Goal: Task Accomplishment & Management: Manage account settings

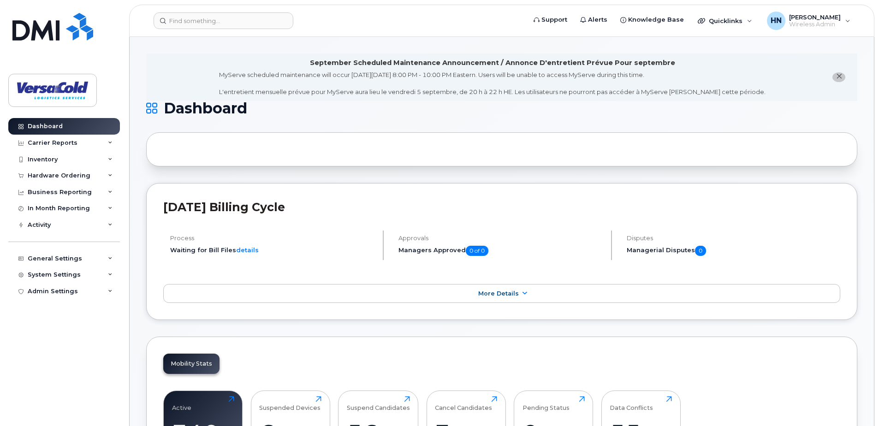
scroll to position [231, 0]
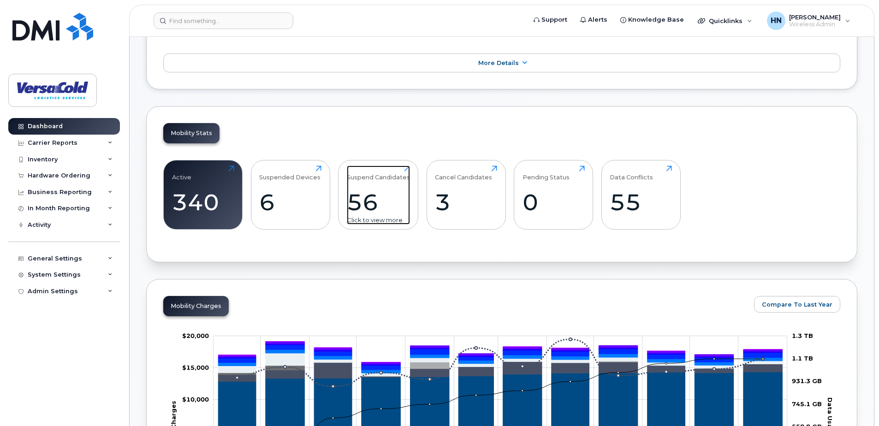
click at [384, 199] on div "56" at bounding box center [378, 202] width 63 height 27
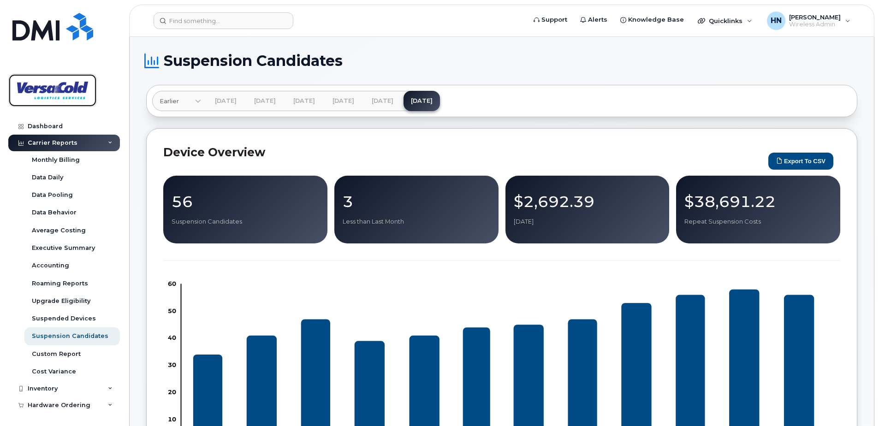
click at [54, 88] on img at bounding box center [52, 90] width 71 height 27
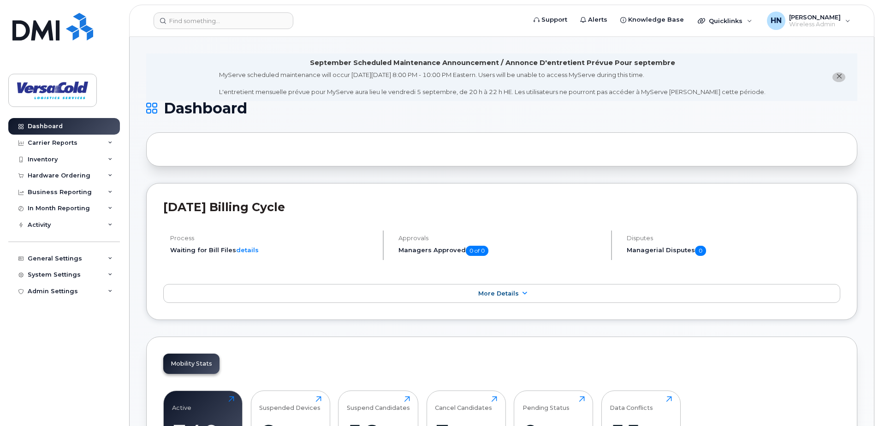
click at [841, 79] on icon "close notification" at bounding box center [839, 76] width 6 height 6
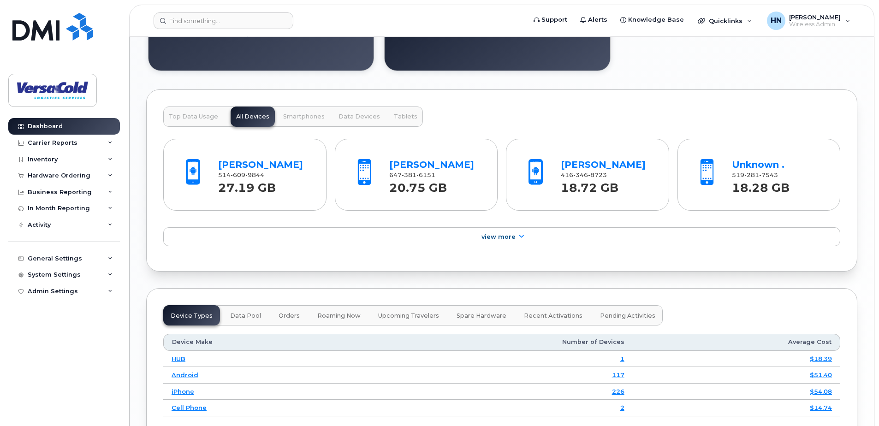
scroll to position [922, 0]
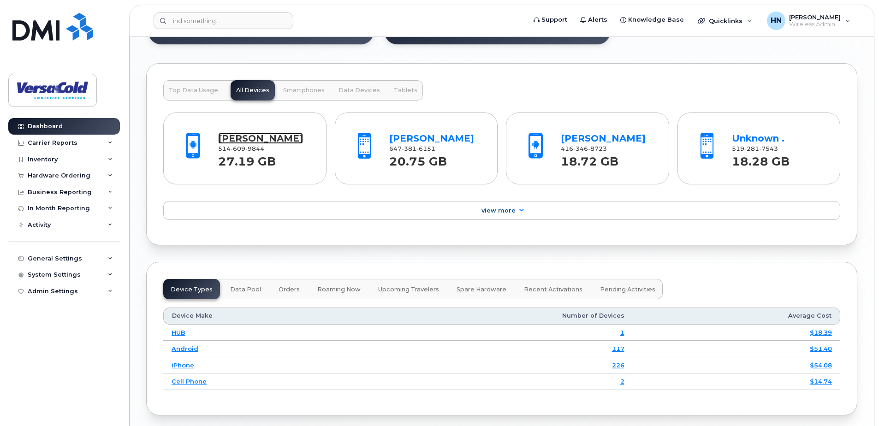
click at [244, 139] on link "[PERSON_NAME]" at bounding box center [260, 138] width 85 height 11
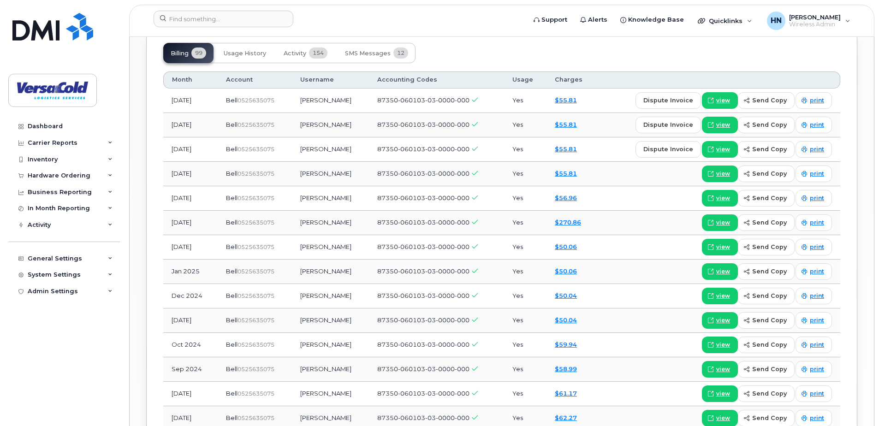
scroll to position [993, 0]
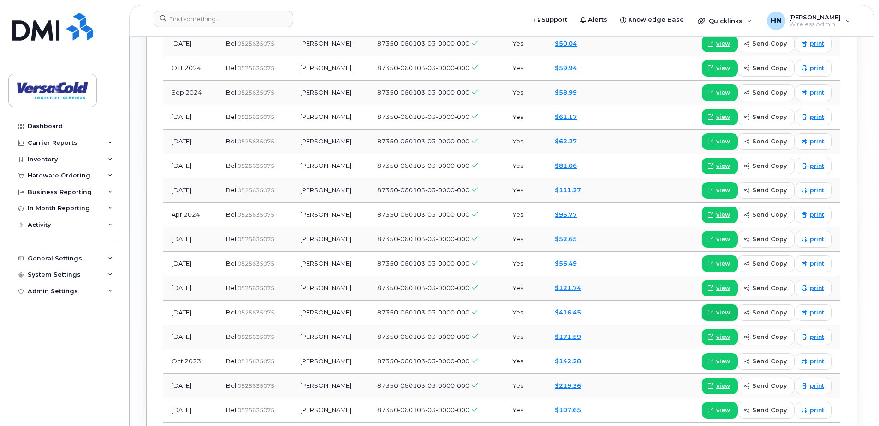
click at [725, 313] on span "view" at bounding box center [723, 312] width 14 height 8
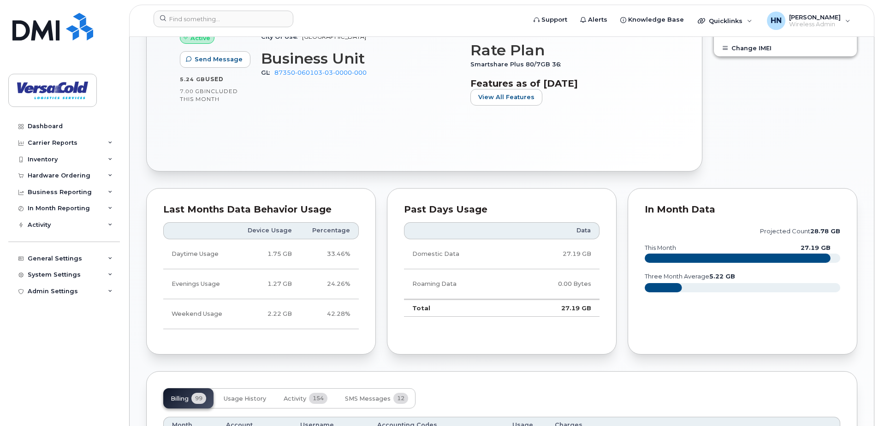
scroll to position [164, 0]
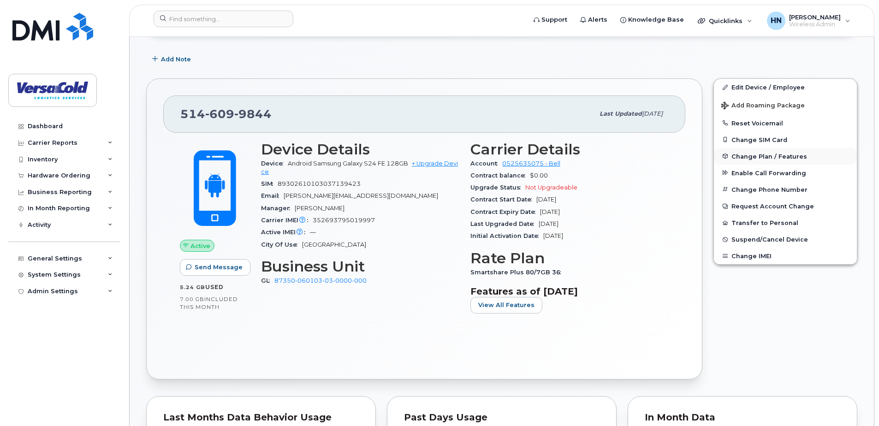
click at [757, 156] on span "Change Plan / Features" at bounding box center [769, 156] width 76 height 7
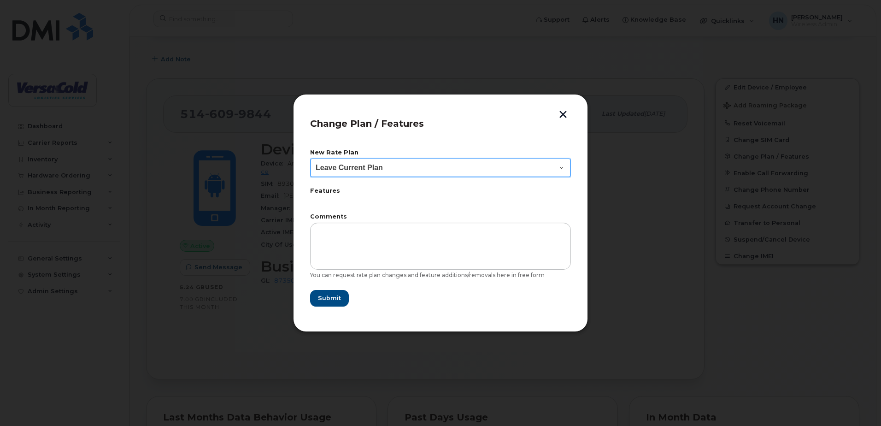
click at [396, 168] on select "Leave Current Plan BYOD Corp SmartShare 40 Corp SmartShare 55 Corp SmartShare u…" at bounding box center [440, 168] width 261 height 18
click at [562, 115] on button "button" at bounding box center [563, 116] width 14 height 10
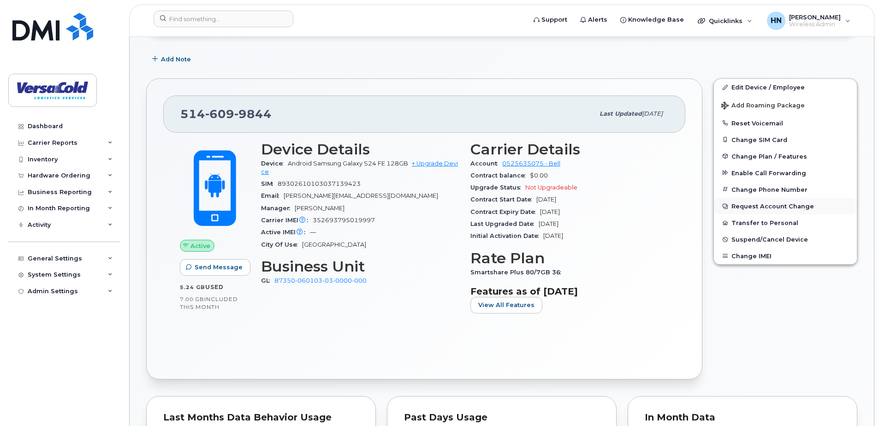
click at [752, 207] on button "Request Account Change" at bounding box center [785, 206] width 143 height 17
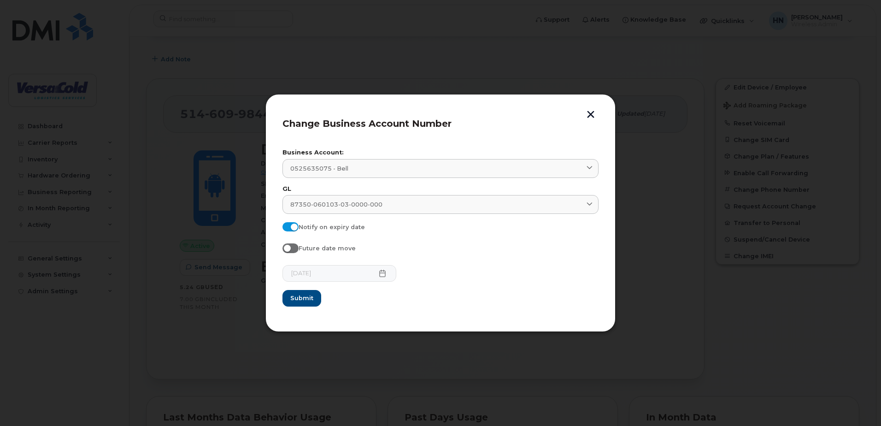
click at [591, 113] on button "button" at bounding box center [591, 116] width 14 height 10
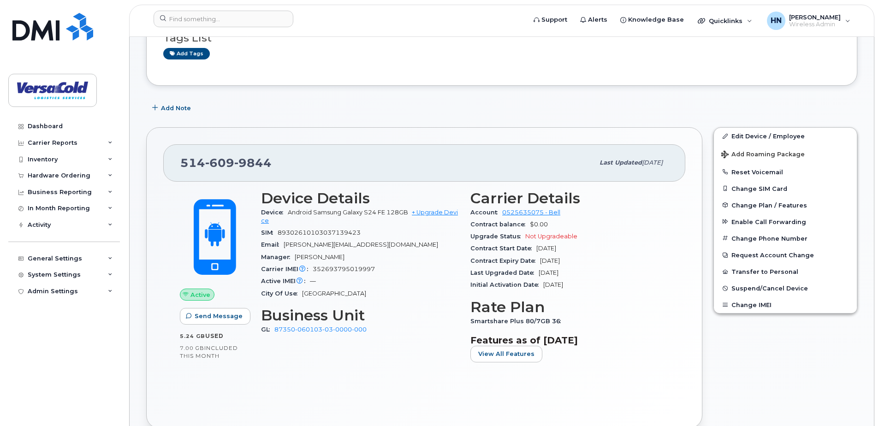
scroll to position [71, 0]
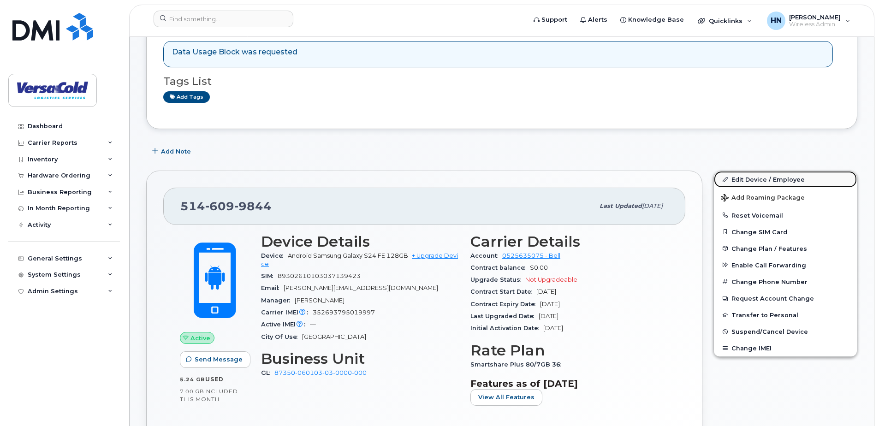
click at [753, 182] on link "Edit Device / Employee" at bounding box center [785, 179] width 143 height 17
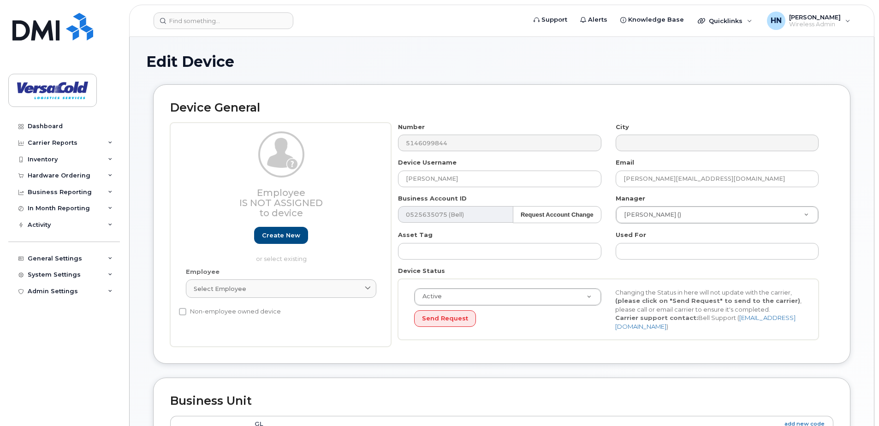
select select "43259"
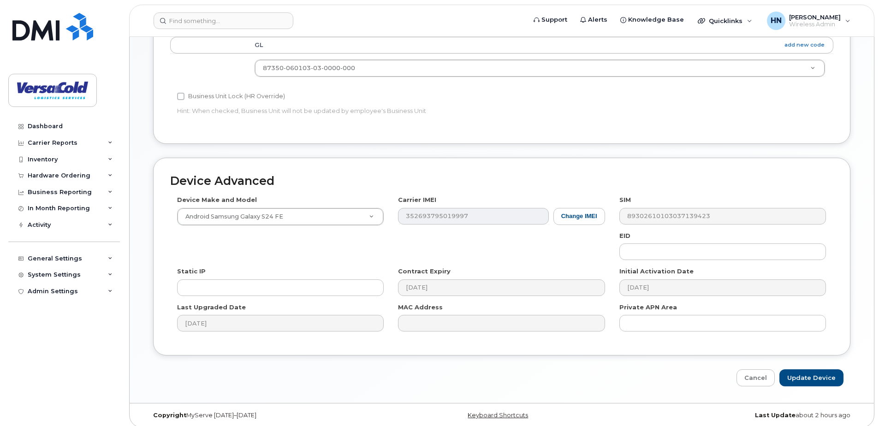
scroll to position [385, 0]
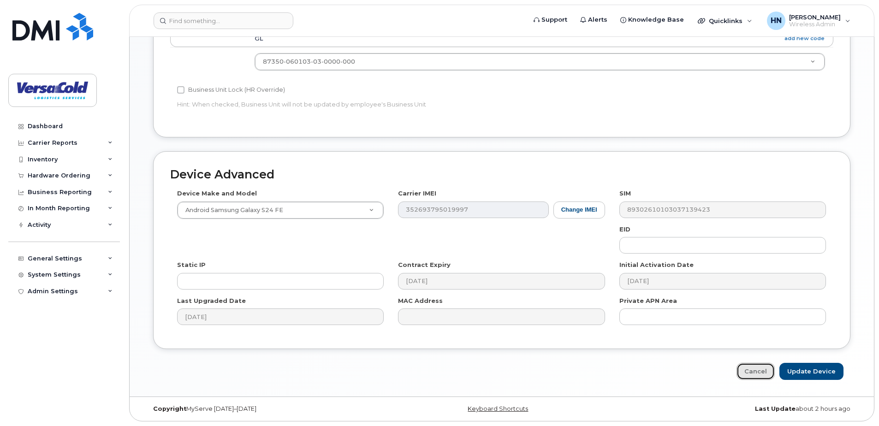
click at [757, 375] on link "Cancel" at bounding box center [755, 371] width 38 height 17
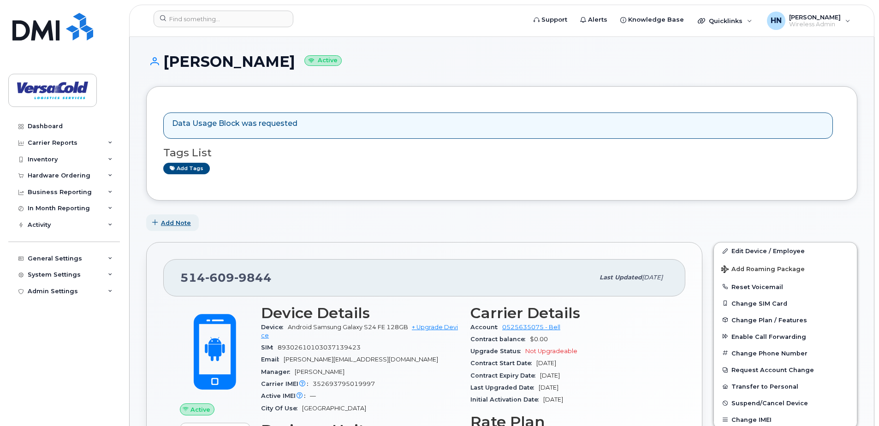
click at [183, 220] on span "Add Note" at bounding box center [176, 223] width 30 height 9
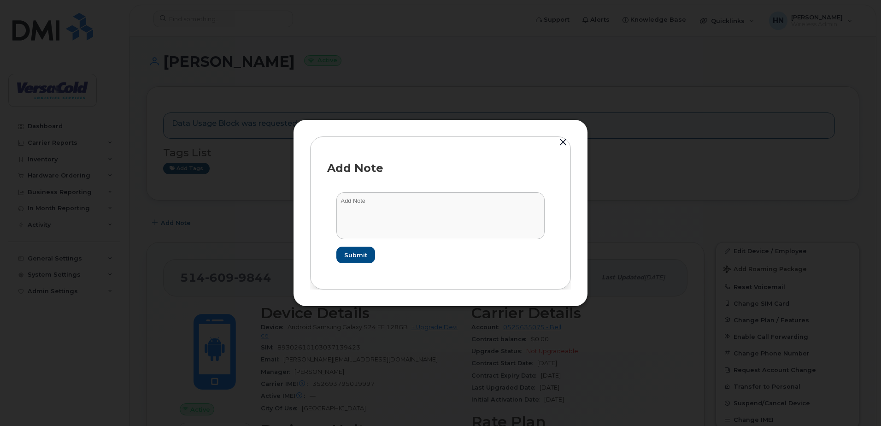
click at [562, 142] on button "button" at bounding box center [563, 142] width 14 height 13
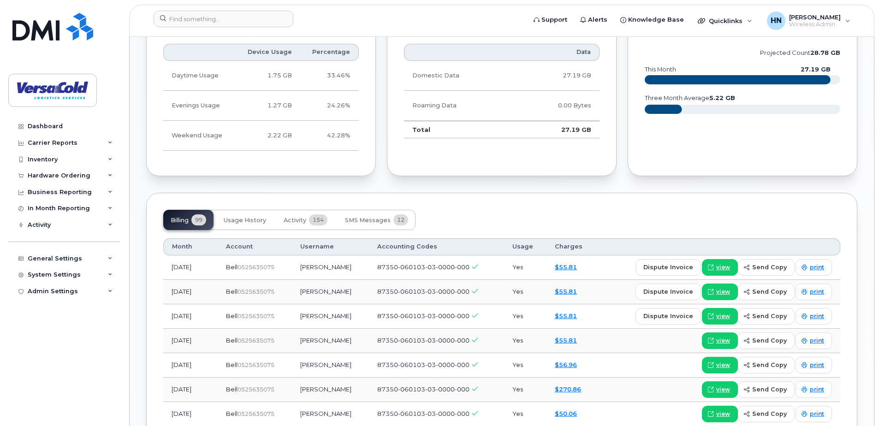
scroll to position [532, 0]
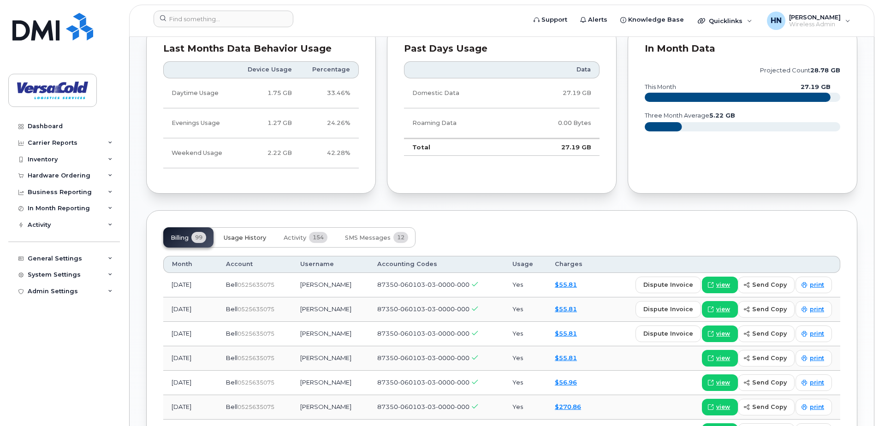
click at [250, 238] on span "Usage History" at bounding box center [245, 237] width 42 height 7
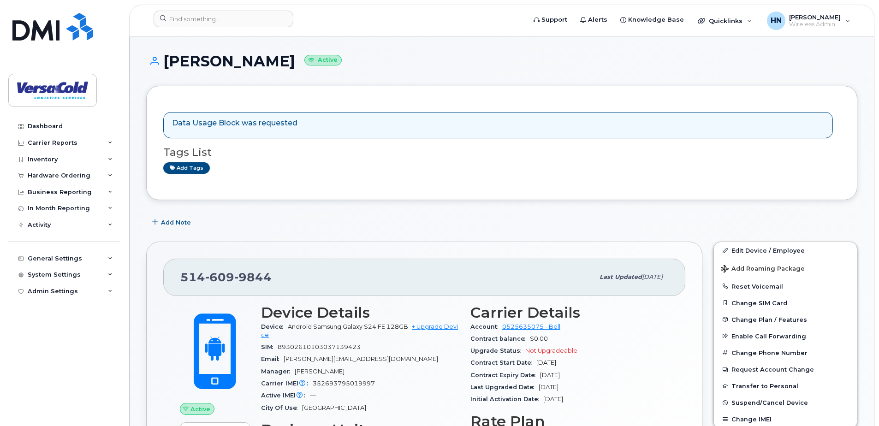
scroll to position [0, 0]
click at [111, 224] on icon at bounding box center [110, 225] width 5 height 5
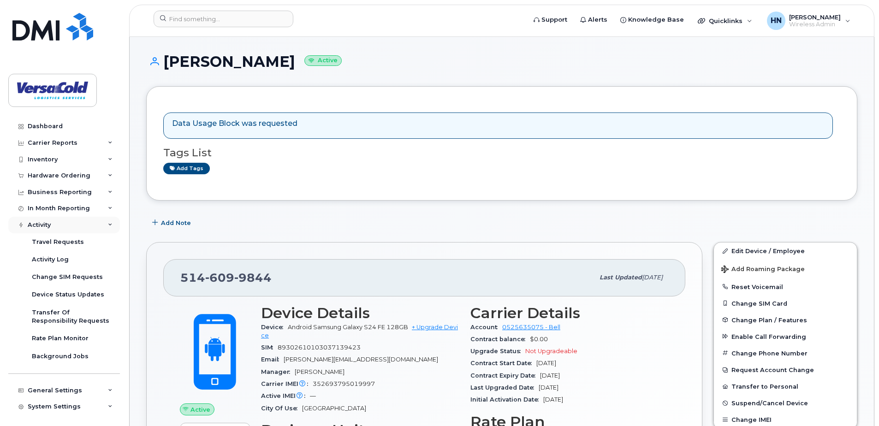
click at [111, 224] on div "Activity" at bounding box center [64, 225] width 112 height 17
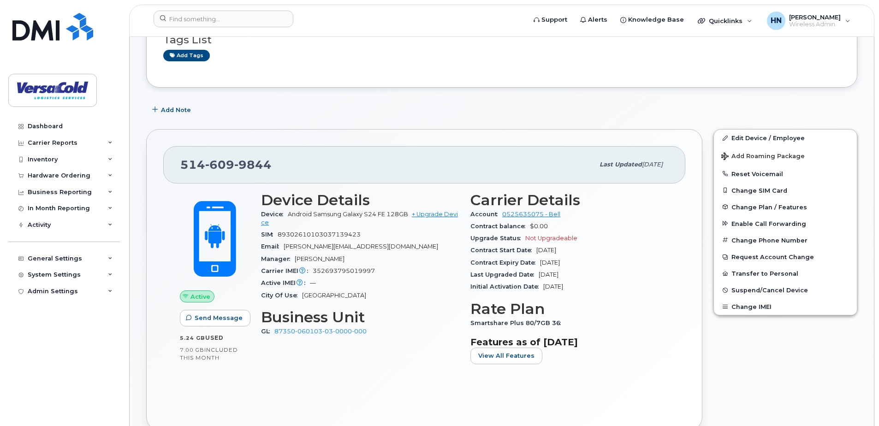
scroll to position [138, 0]
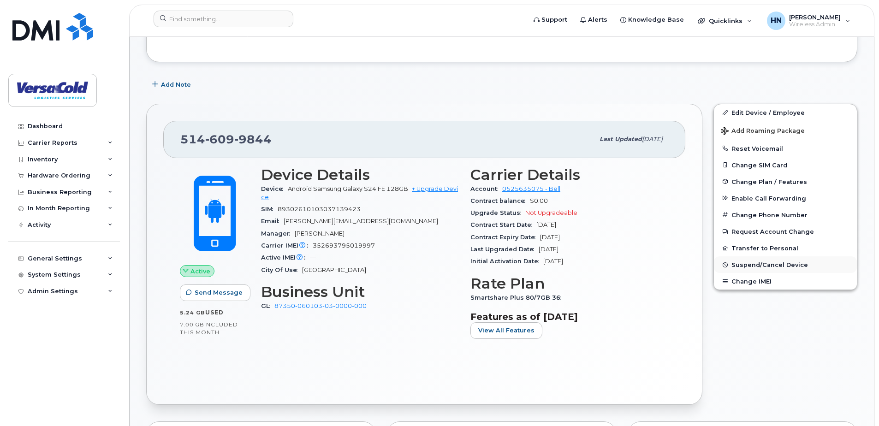
click at [757, 265] on span "Suspend/Cancel Device" at bounding box center [769, 264] width 77 height 7
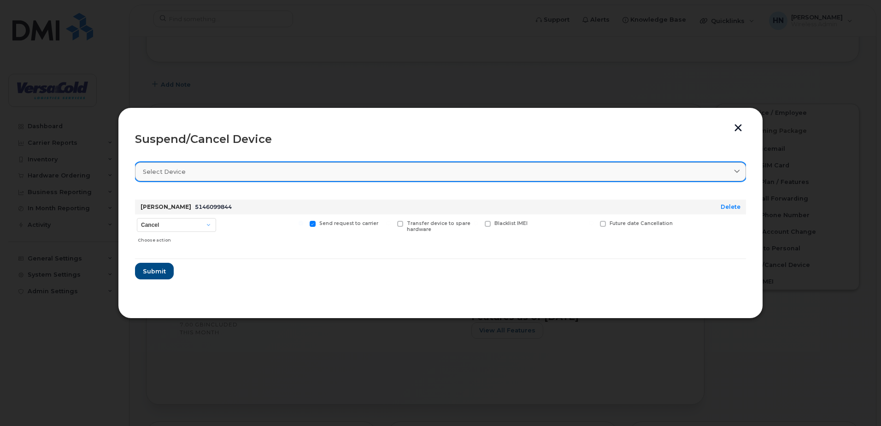
click at [421, 177] on link "Select device" at bounding box center [440, 171] width 611 height 19
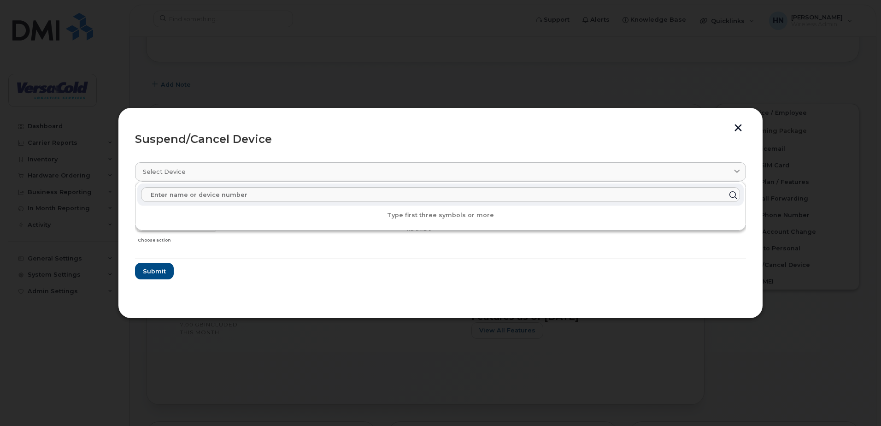
click at [429, 136] on div "Suspend/Cancel Device" at bounding box center [440, 139] width 611 height 11
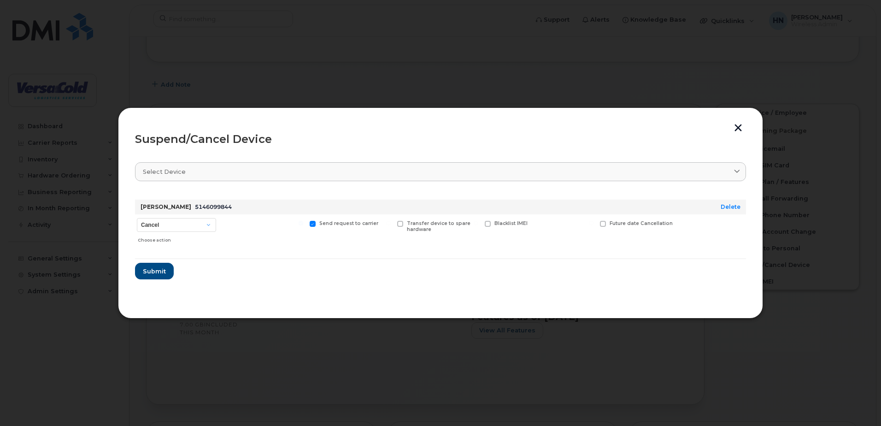
click at [739, 124] on button "button" at bounding box center [739, 129] width 14 height 10
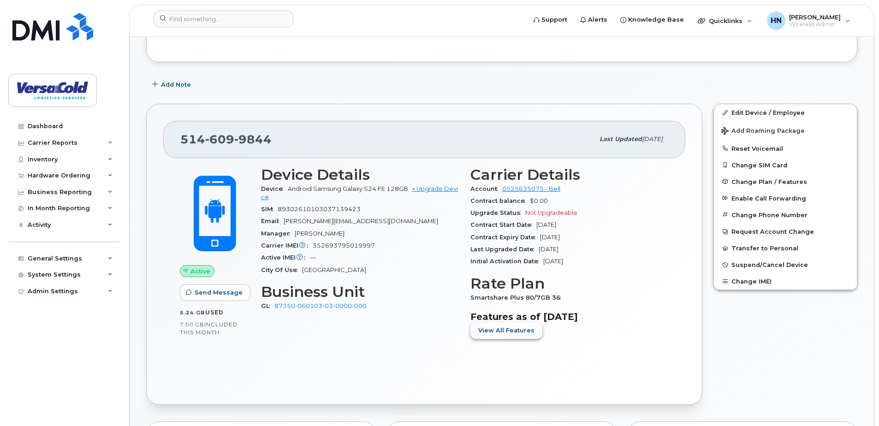
click at [523, 332] on span "View All Features" at bounding box center [506, 330] width 56 height 9
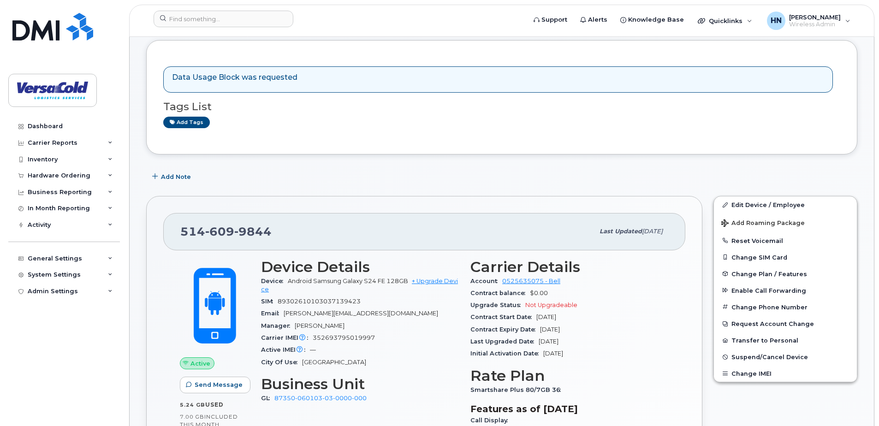
scroll to position [0, 0]
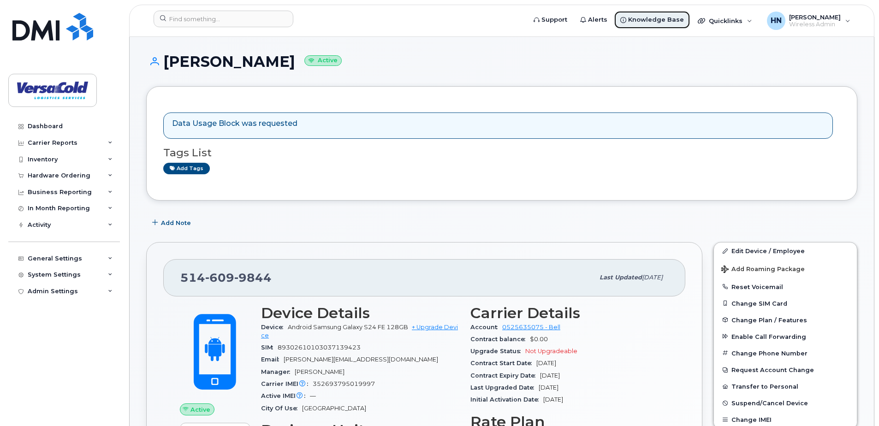
click at [664, 17] on span "Knowledge Base" at bounding box center [656, 19] width 56 height 9
click at [845, 20] on div "HN Haneef Nathoo Wireless Admin" at bounding box center [808, 21] width 96 height 18
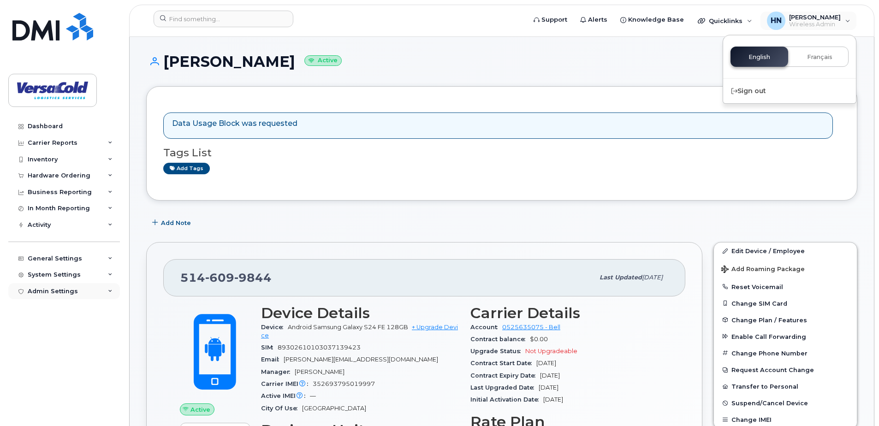
click at [69, 289] on div "Admin Settings" at bounding box center [53, 291] width 50 height 7
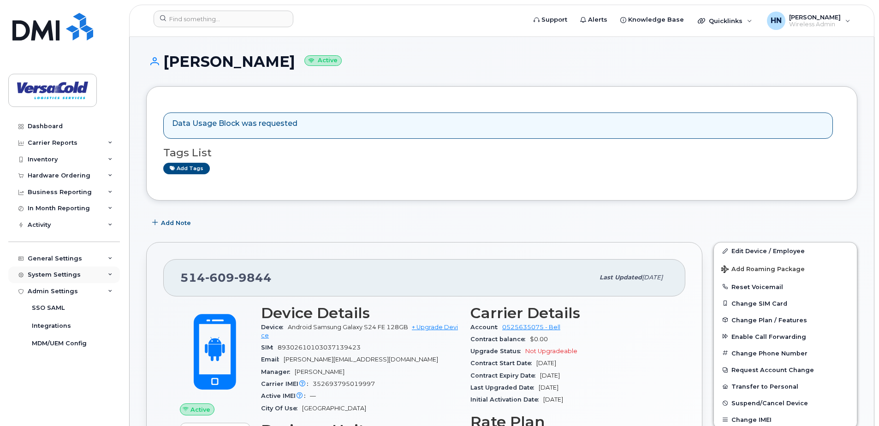
click at [108, 274] on icon at bounding box center [110, 274] width 5 height 5
click at [108, 276] on icon at bounding box center [110, 274] width 5 height 5
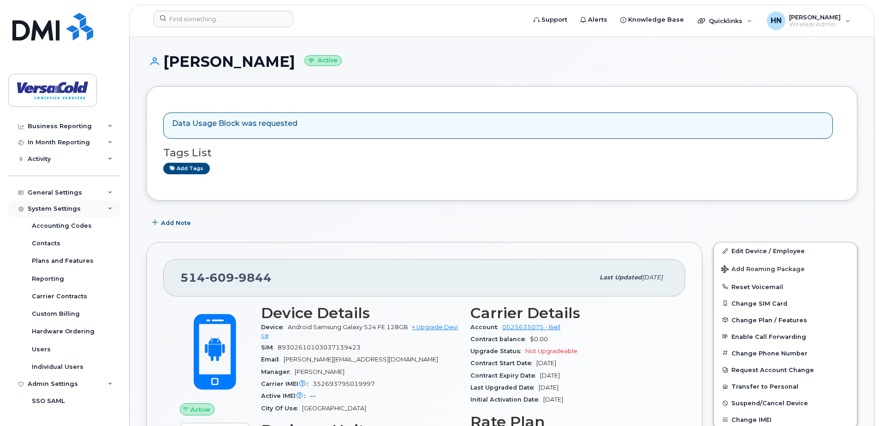
scroll to position [92, 0]
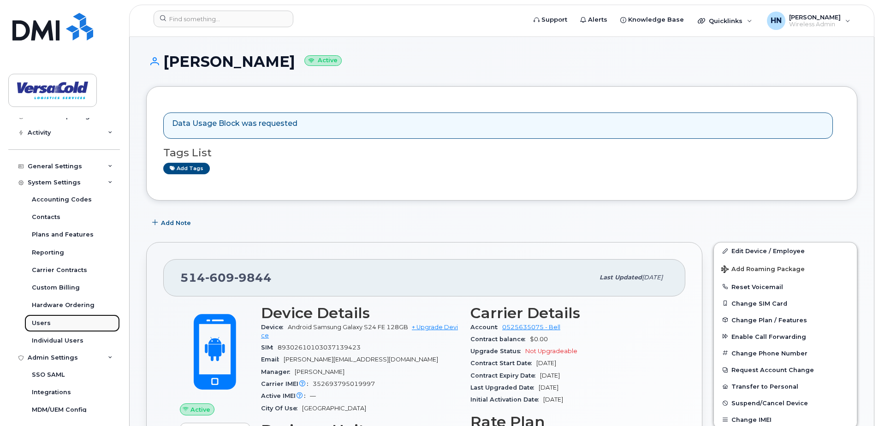
click at [50, 324] on link "Users" at bounding box center [71, 323] width 95 height 18
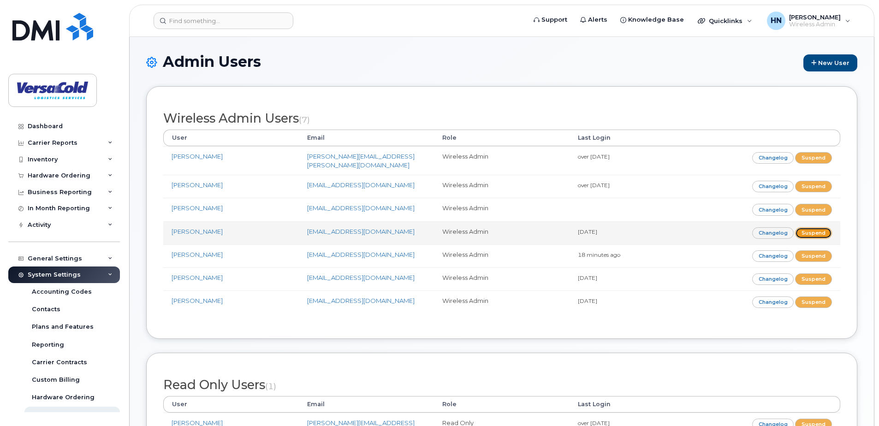
click at [816, 229] on link "Suspend" at bounding box center [813, 233] width 37 height 12
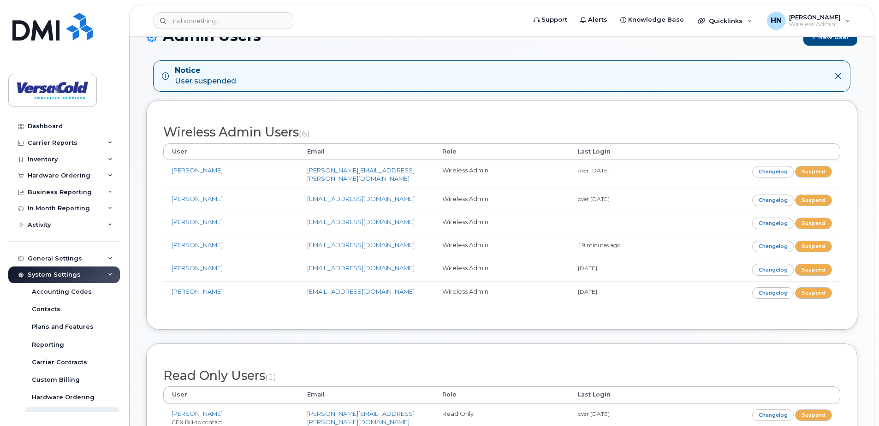
scroll to position [46, 0]
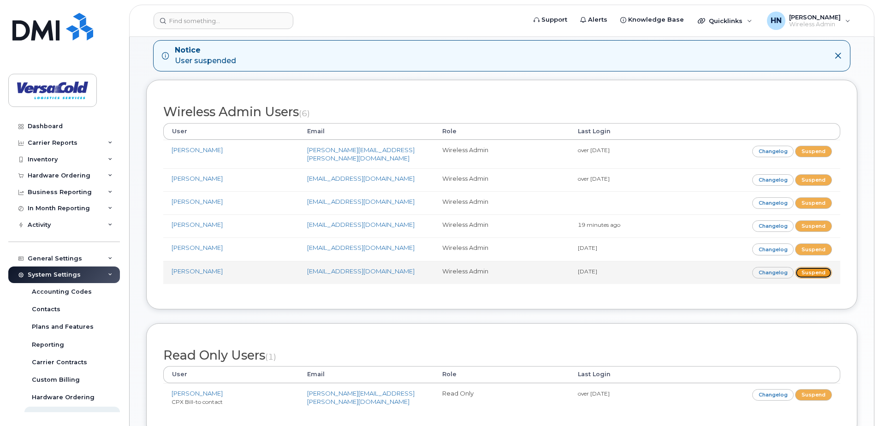
click at [813, 268] on link "Suspend" at bounding box center [813, 273] width 37 height 12
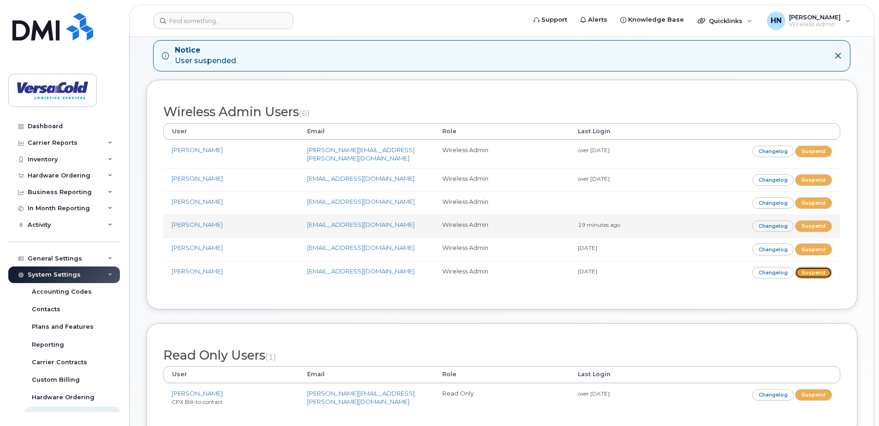
scroll to position [70, 0]
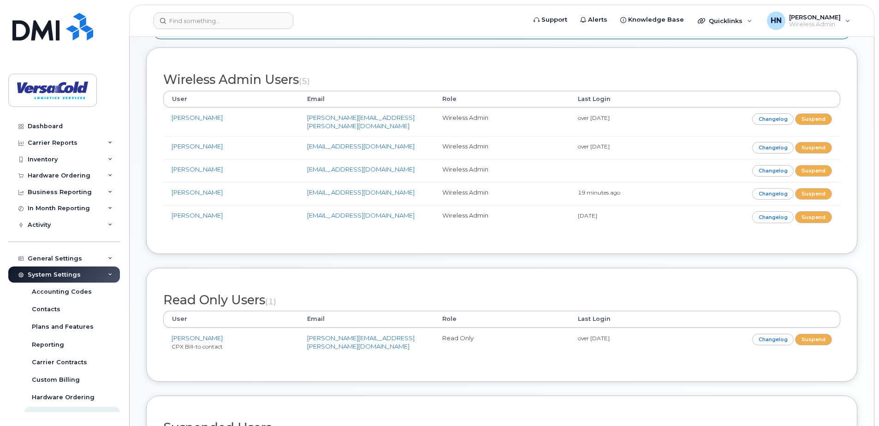
scroll to position [43, 0]
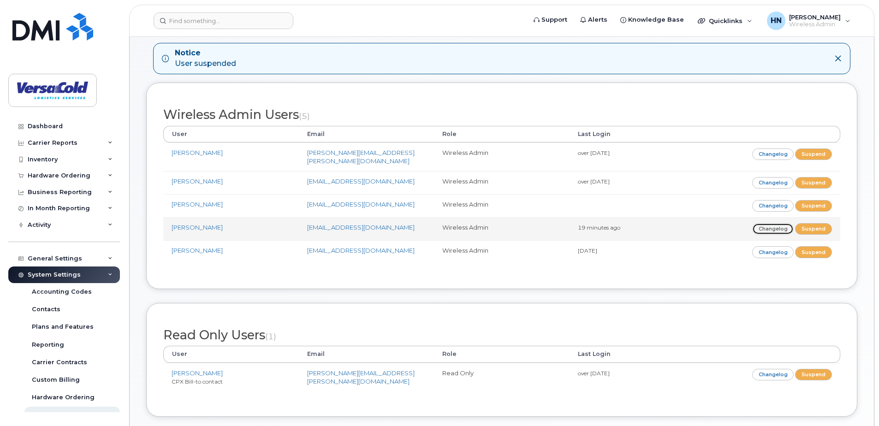
click at [770, 223] on link "Changelog" at bounding box center [773, 229] width 42 height 12
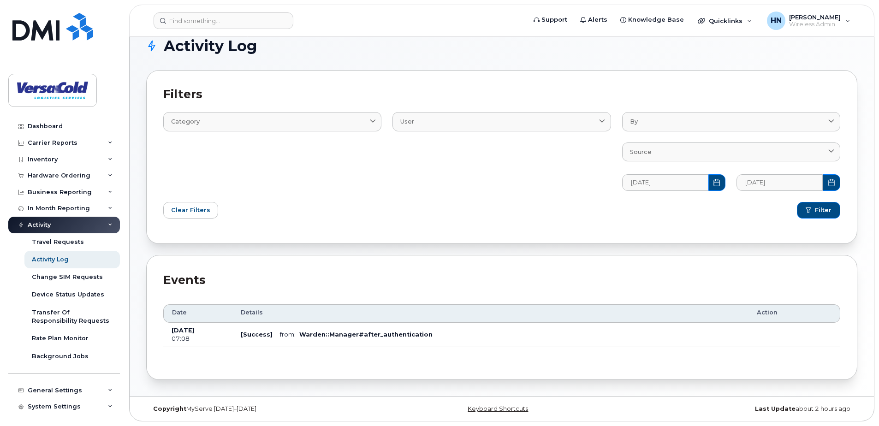
scroll to position [19, 0]
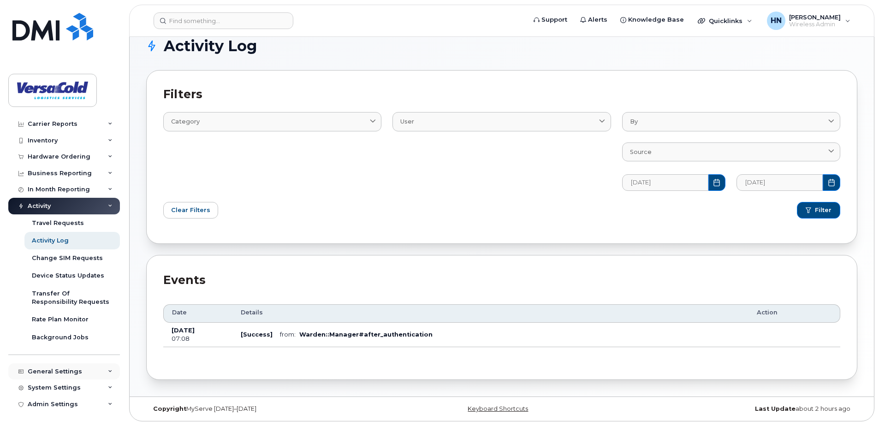
click at [76, 369] on div "General Settings" at bounding box center [55, 371] width 54 height 7
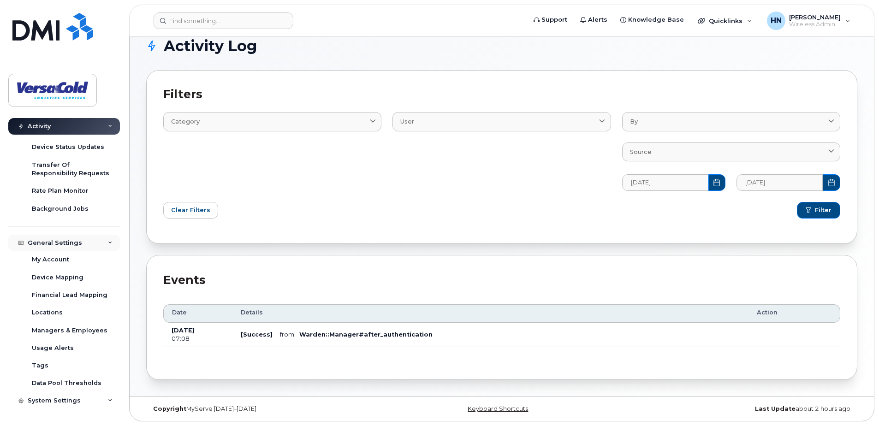
scroll to position [160, 0]
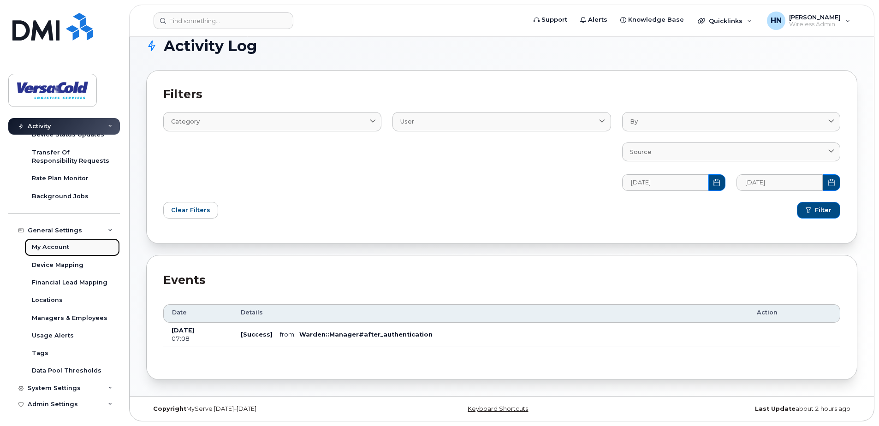
click at [57, 250] on div "My Account" at bounding box center [50, 247] width 37 height 8
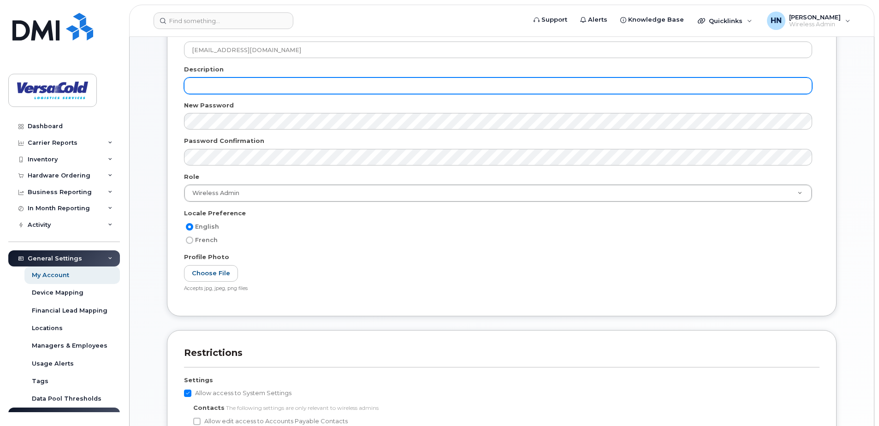
scroll to position [184, 0]
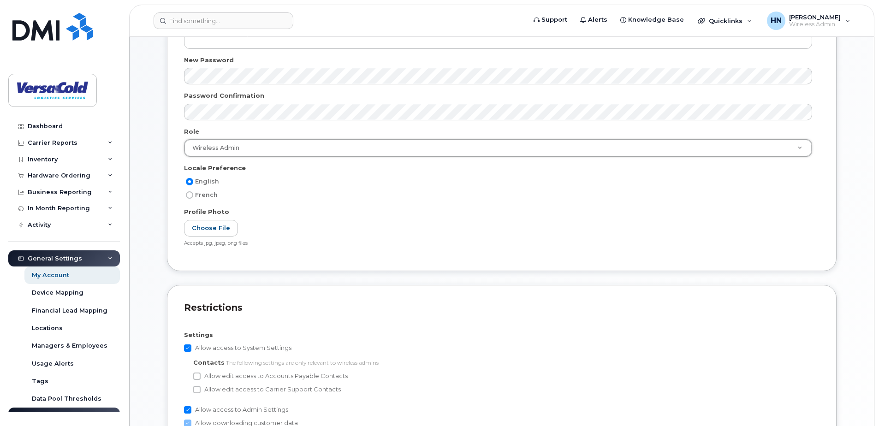
click at [489, 241] on div "Accepts jpg, jpeg, png files" at bounding box center [498, 243] width 628 height 7
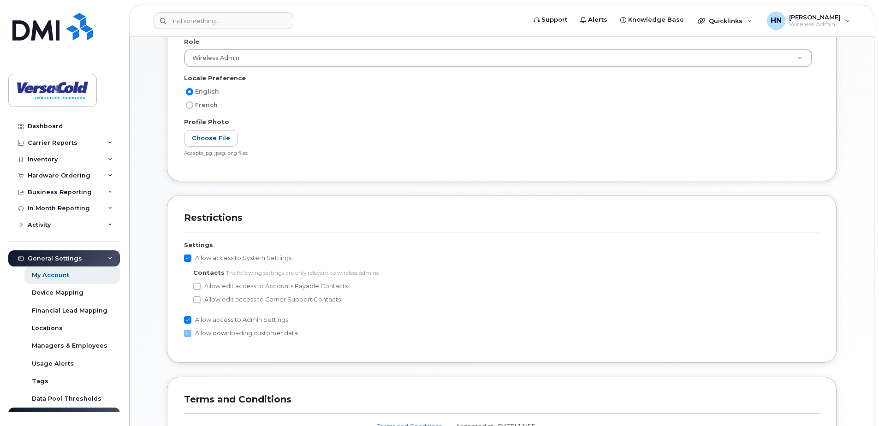
scroll to position [369, 0]
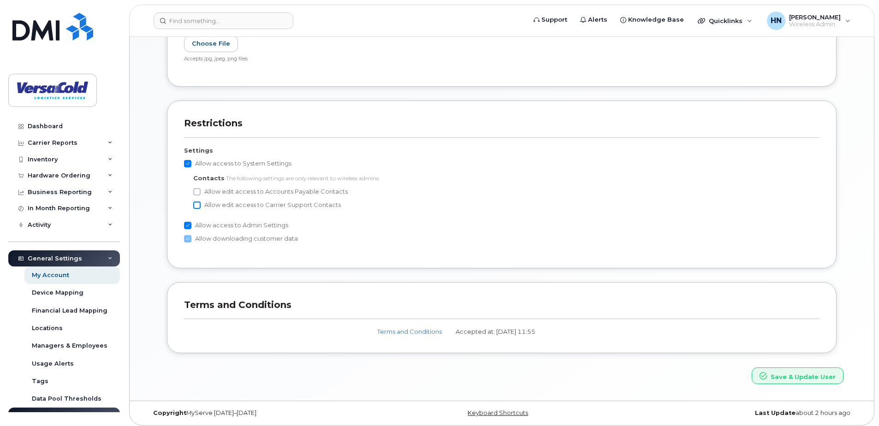
click at [197, 206] on input "Allow edit access to Carrier Support Contacts" at bounding box center [196, 204] width 7 height 7
checkbox input "true"
click at [807, 375] on button "Save & Update User" at bounding box center [797, 375] width 92 height 17
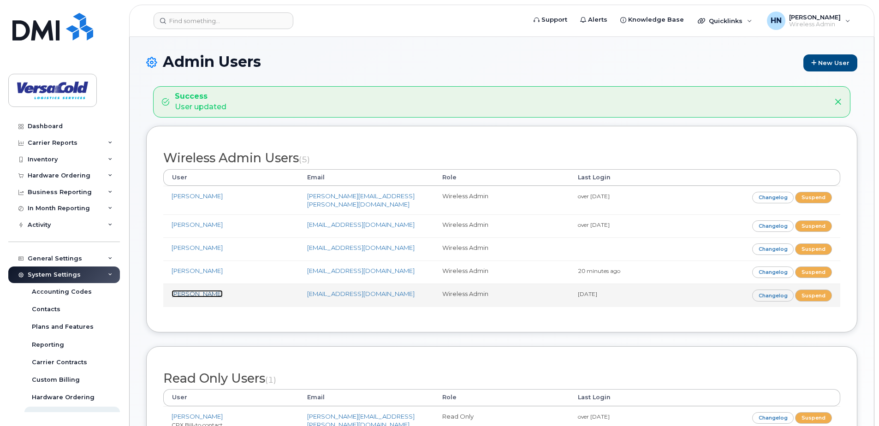
click at [199, 290] on link "Rob Nichols" at bounding box center [196, 293] width 51 height 7
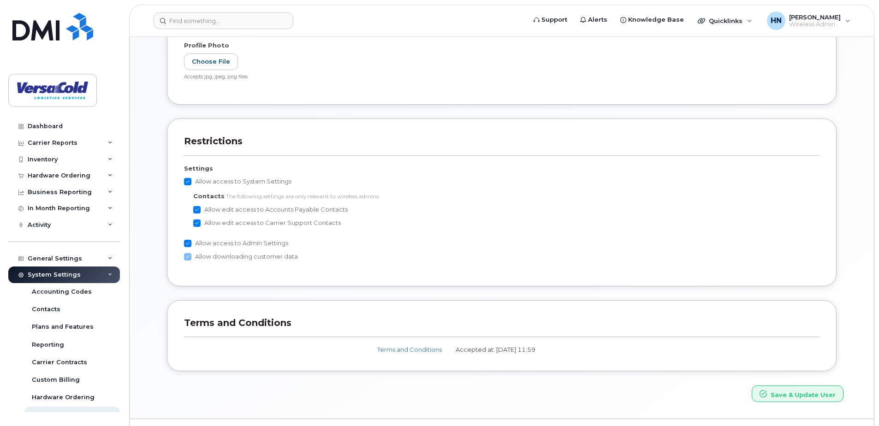
scroll to position [373, 0]
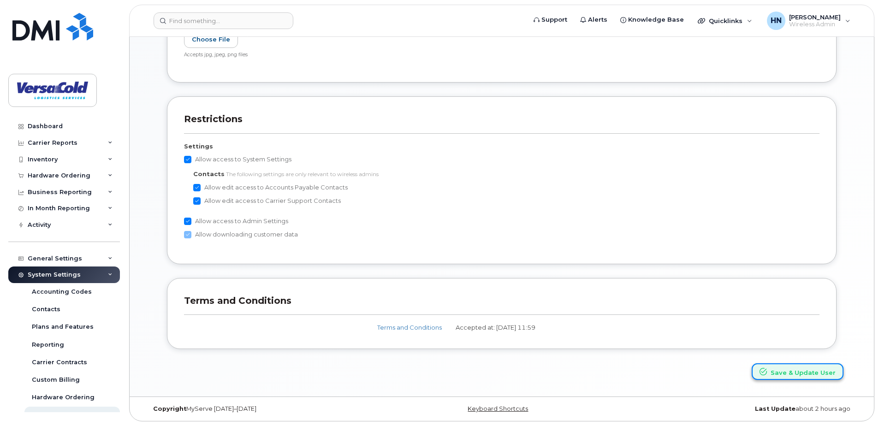
click at [793, 373] on button "Save & Update User" at bounding box center [797, 371] width 92 height 17
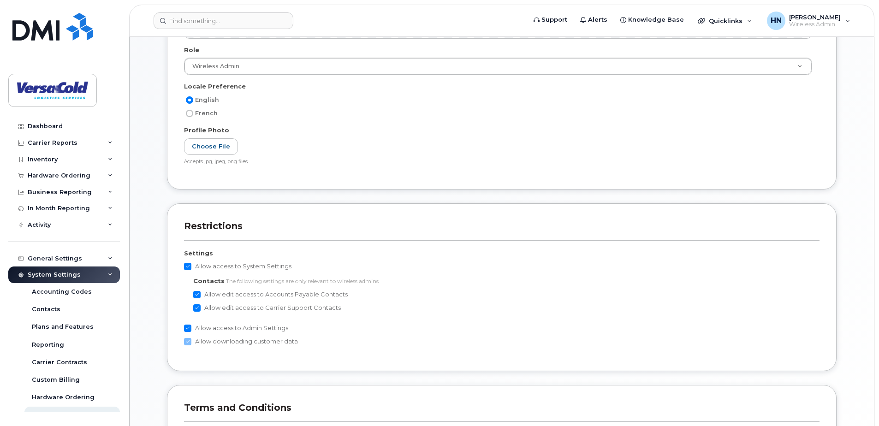
scroll to position [19, 0]
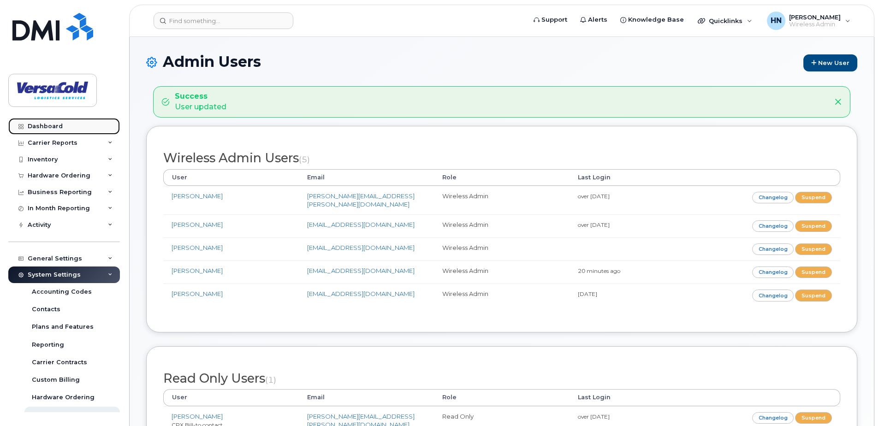
click at [55, 130] on div "Dashboard" at bounding box center [45, 126] width 35 height 7
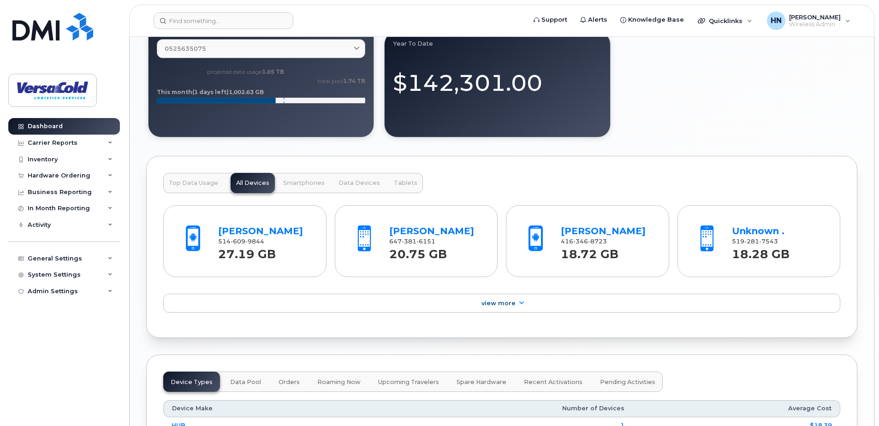
scroll to position [830, 0]
click at [587, 231] on link "[PERSON_NAME]" at bounding box center [603, 230] width 85 height 11
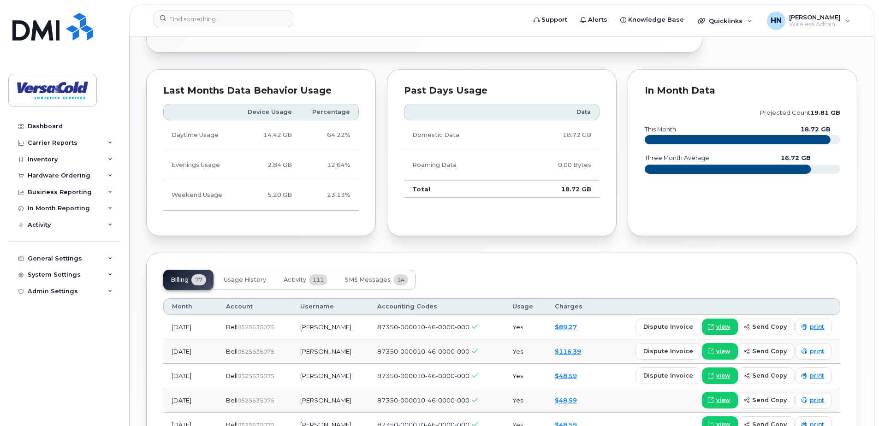
scroll to position [545, 0]
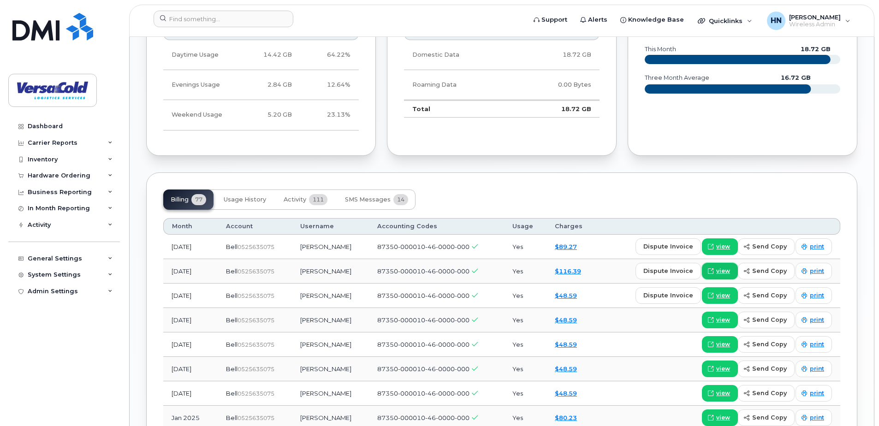
click at [726, 272] on span "view" at bounding box center [723, 271] width 14 height 8
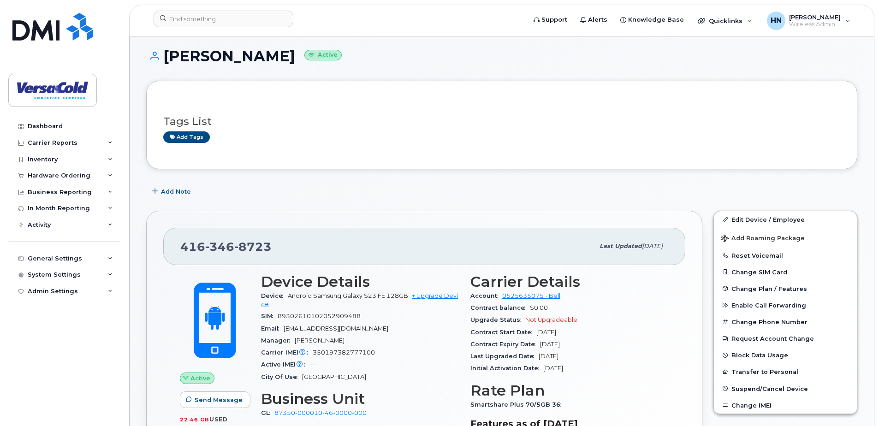
scroll to position [0, 0]
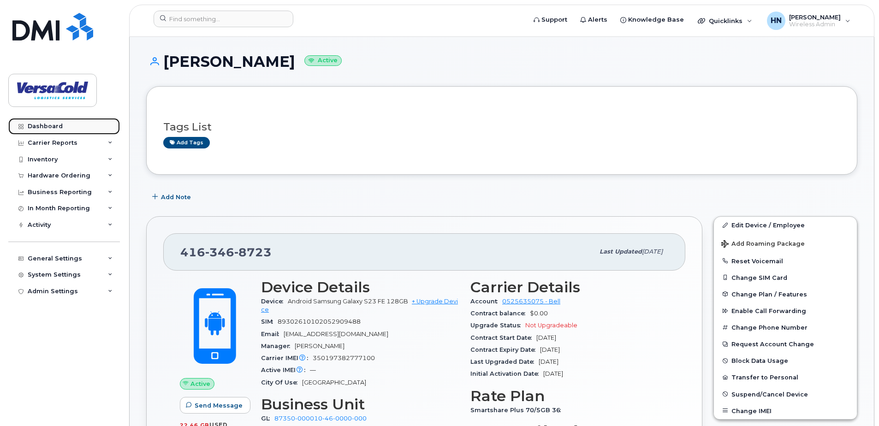
click at [45, 124] on div "Dashboard" at bounding box center [45, 126] width 35 height 7
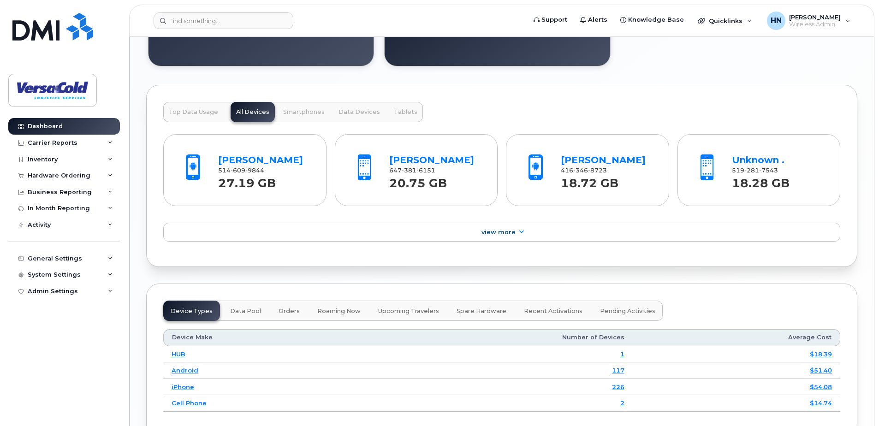
scroll to position [903, 0]
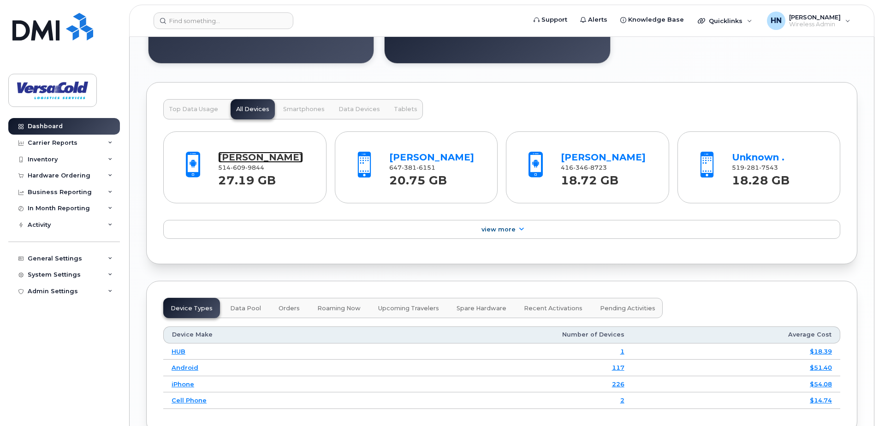
click at [240, 163] on link "[PERSON_NAME]" at bounding box center [260, 157] width 85 height 11
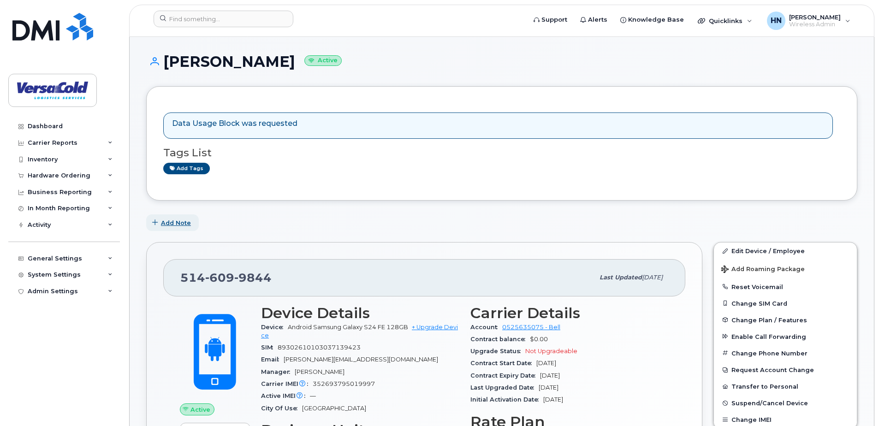
click at [189, 229] on button "Add Note" at bounding box center [172, 222] width 53 height 17
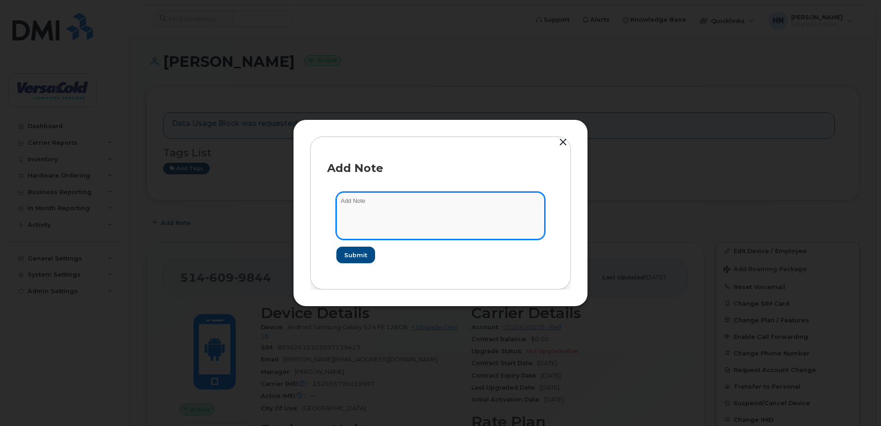
click at [410, 205] on textarea at bounding box center [441, 215] width 208 height 47
click at [395, 200] on textarea "Please unblock data usage for this user." at bounding box center [441, 215] width 208 height 47
type textarea "Please unblock data for this user."
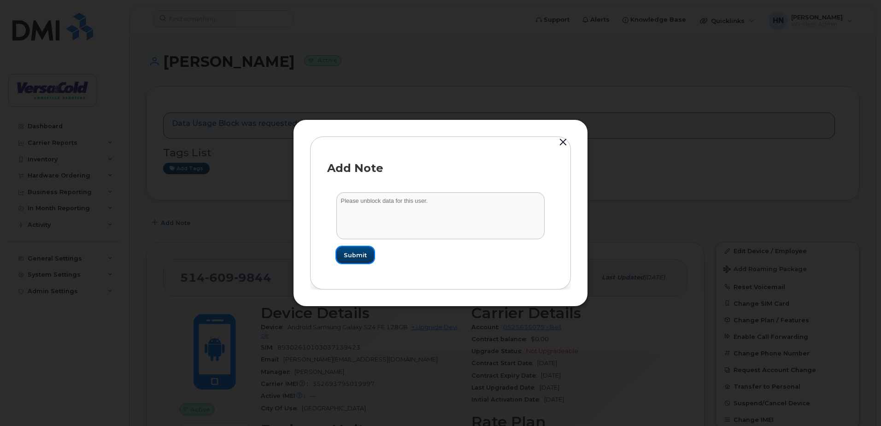
click at [364, 253] on span "Submit" at bounding box center [355, 255] width 23 height 9
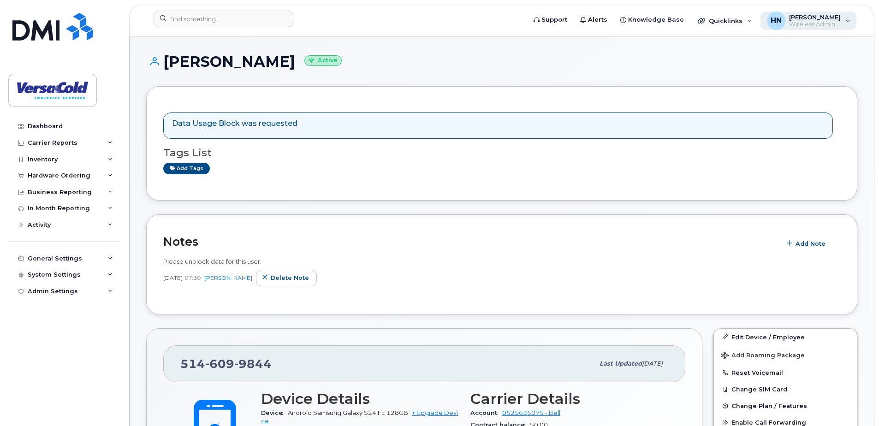
click at [842, 22] on div "HN [PERSON_NAME] Wireless Admin" at bounding box center [808, 21] width 96 height 18
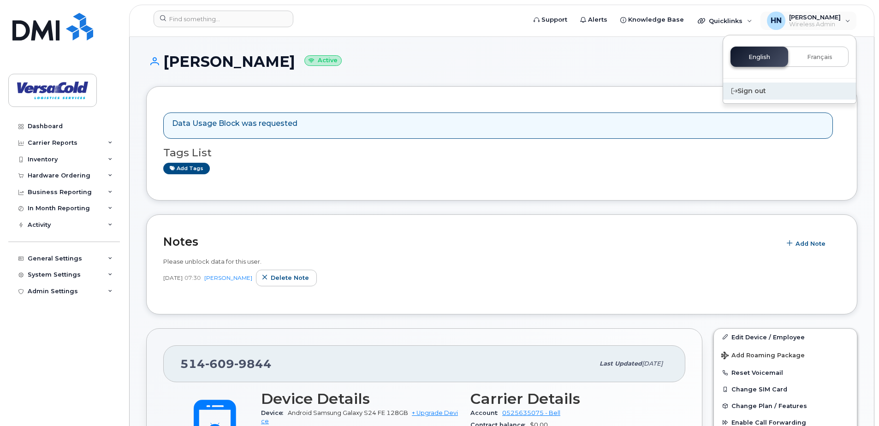
click at [760, 92] on div "Sign out" at bounding box center [789, 91] width 133 height 17
